Goal: Information Seeking & Learning: Learn about a topic

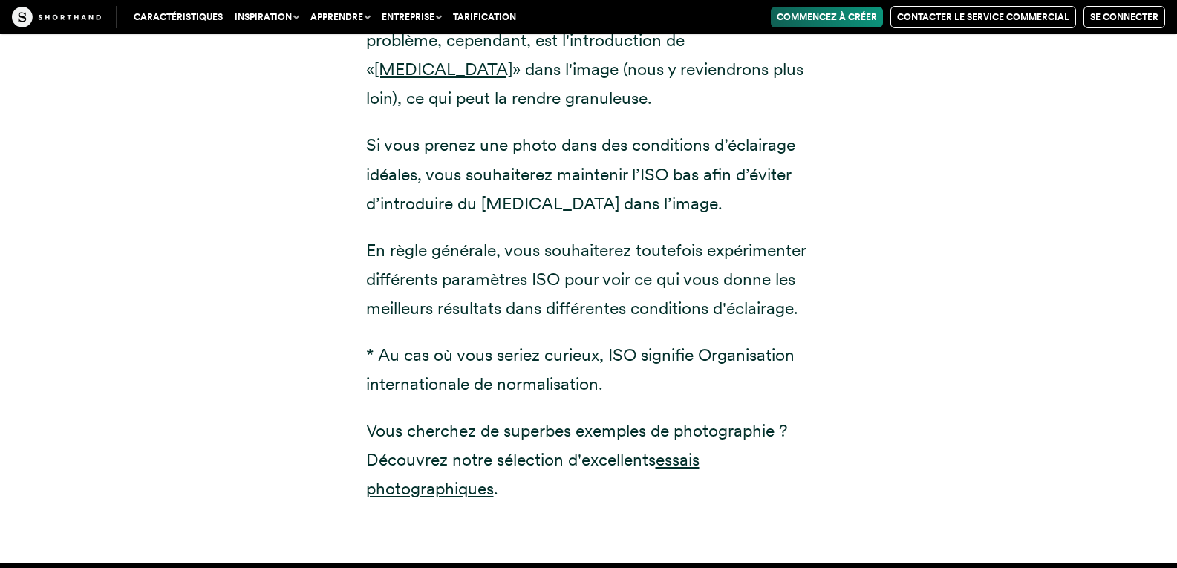
scroll to position [2397, 0]
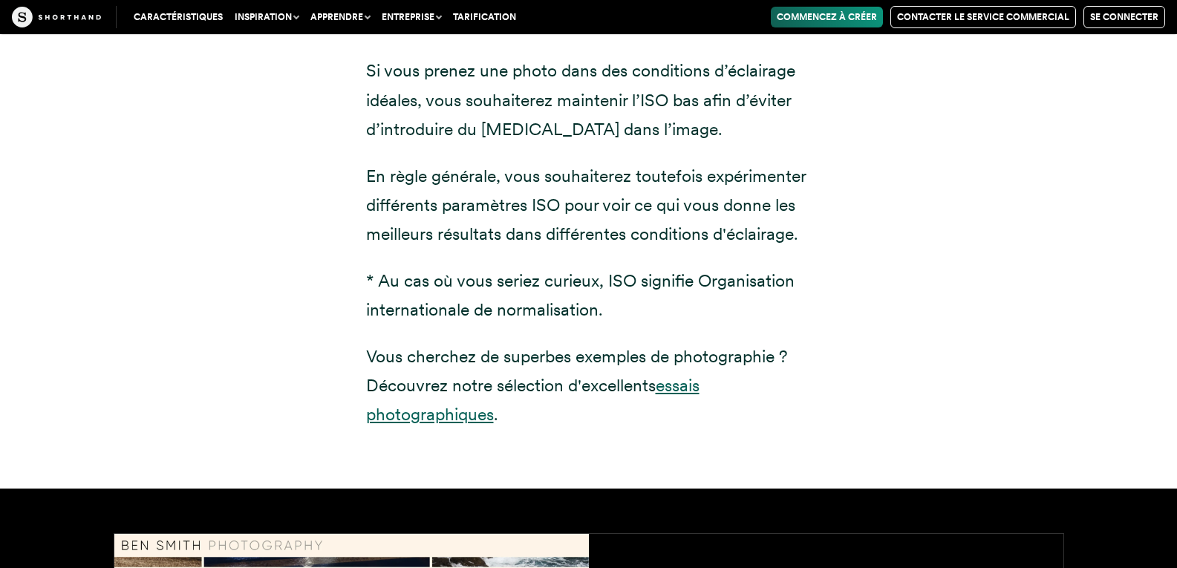
click at [682, 385] on font "essais photographiques" at bounding box center [532, 400] width 333 height 50
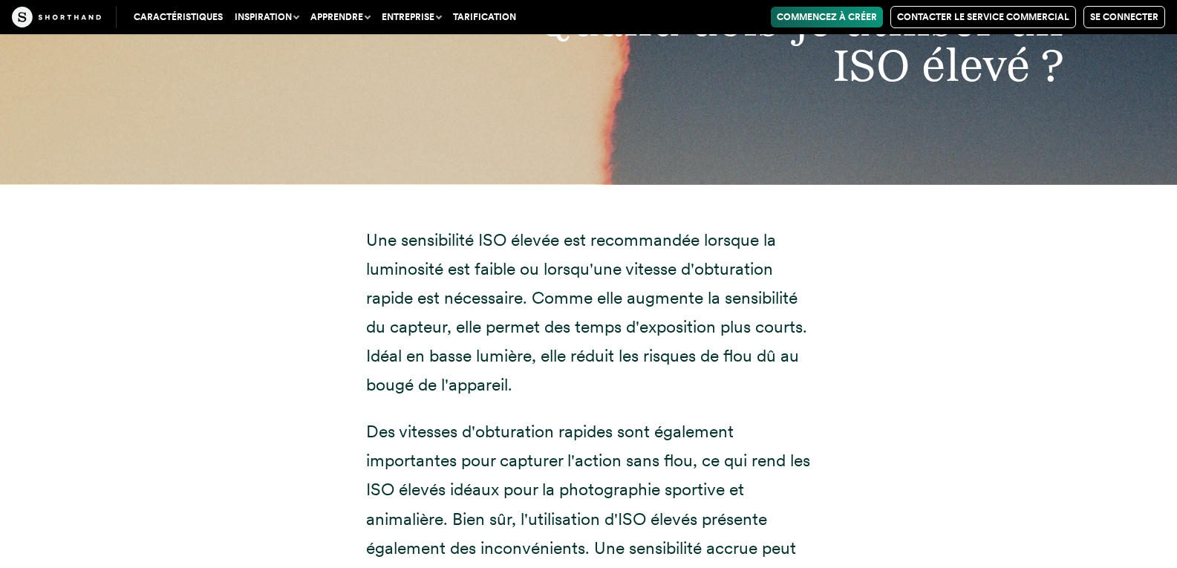
scroll to position [8561, 0]
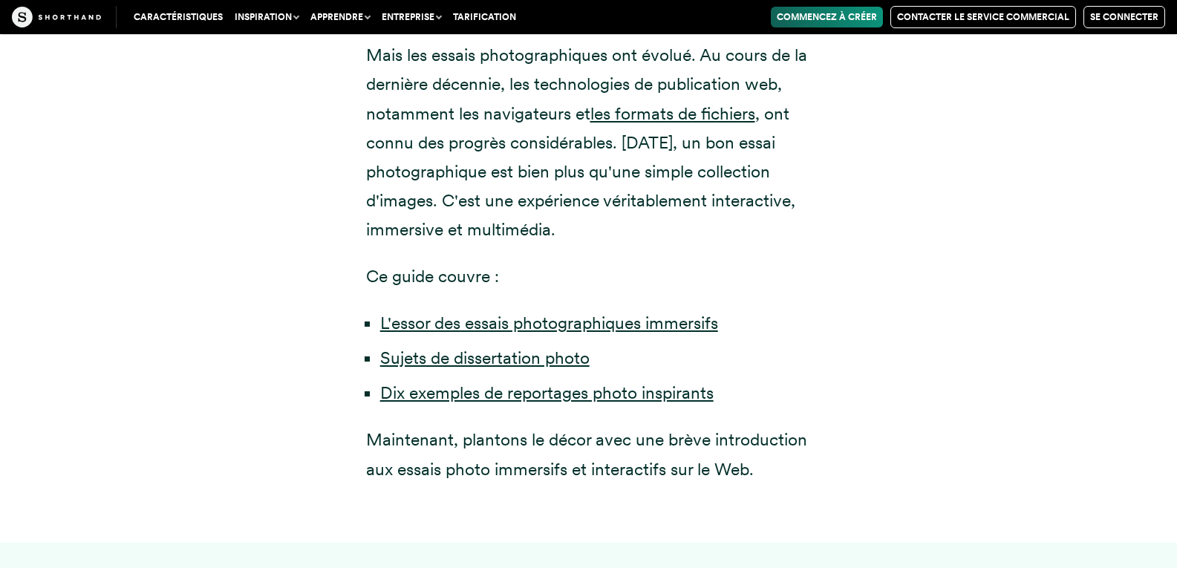
scroll to position [965, 0]
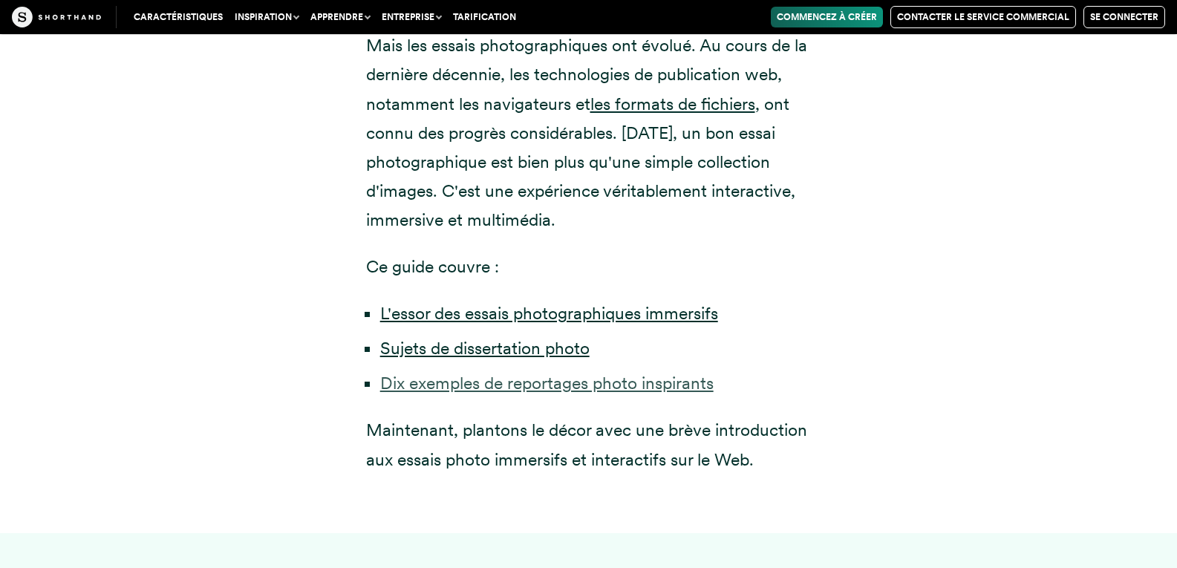
click at [558, 385] on font "Dix exemples de reportages photo inspirants" at bounding box center [546, 383] width 333 height 21
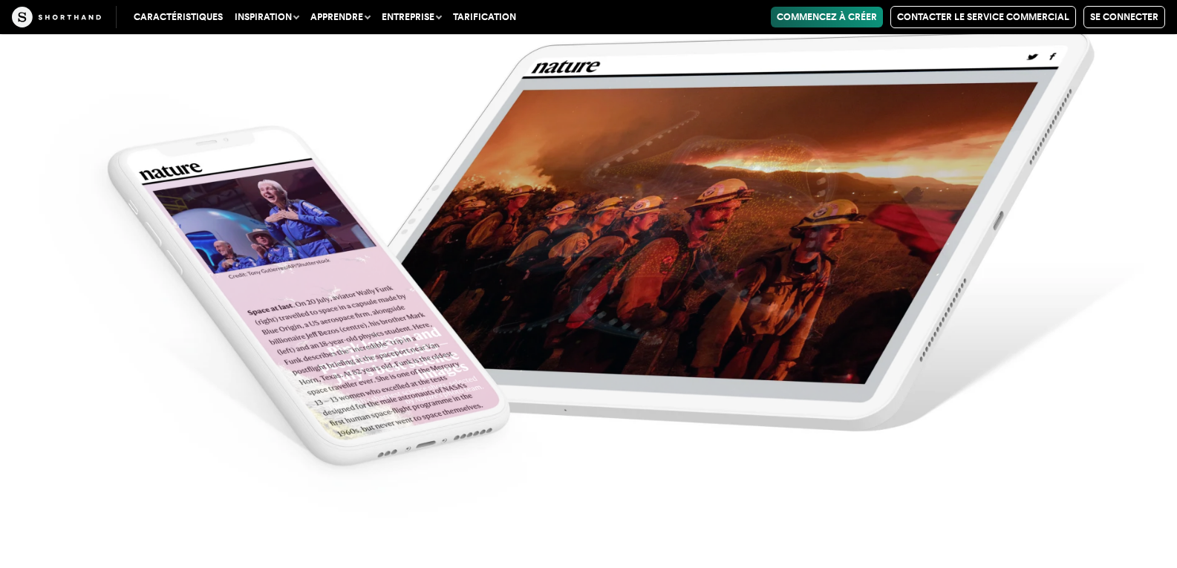
scroll to position [6787, 0]
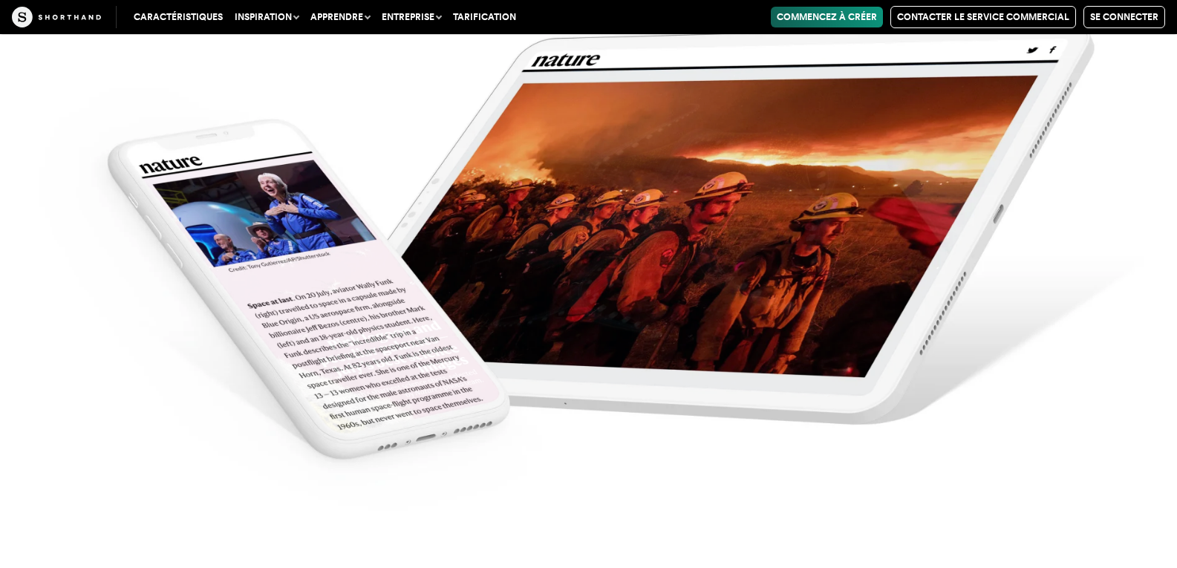
click at [736, 293] on img at bounding box center [588, 242] width 1177 height 568
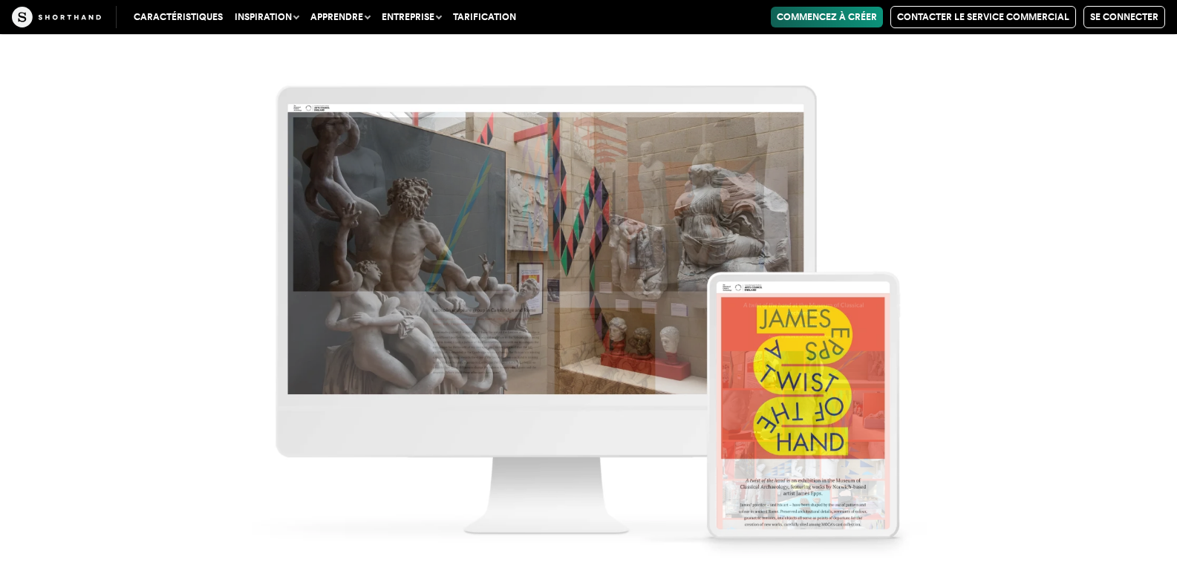
scroll to position [12877, 0]
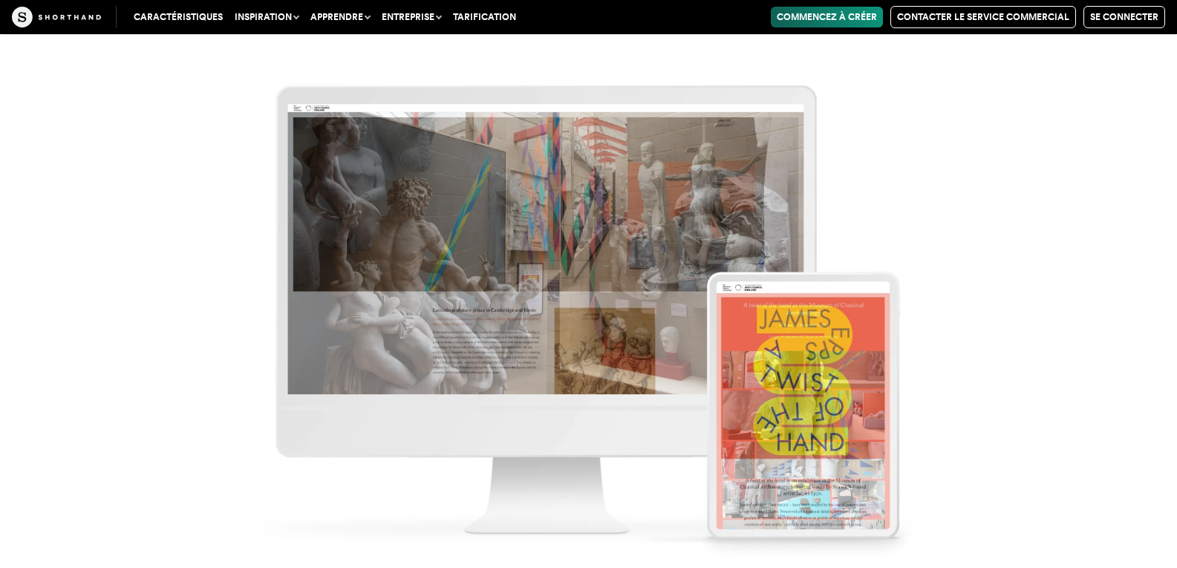
click at [1010, 322] on img at bounding box center [588, 284] width 1177 height 568
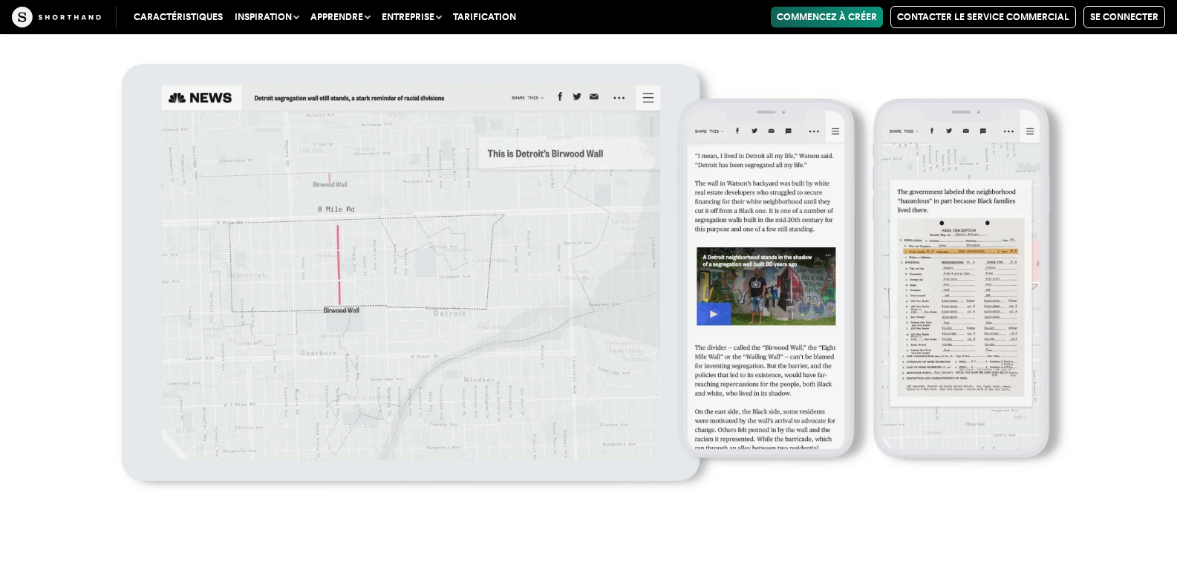
scroll to position [17629, 0]
